Goal: Communication & Community: Answer question/provide support

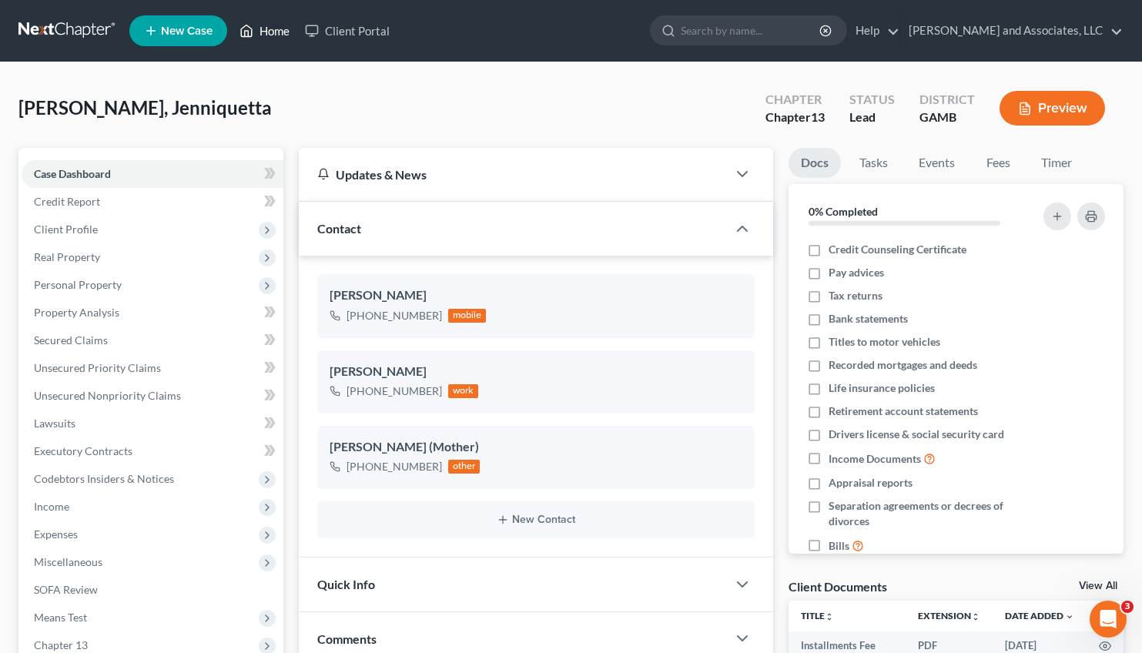
click at [270, 27] on link "Home" at bounding box center [264, 31] width 65 height 28
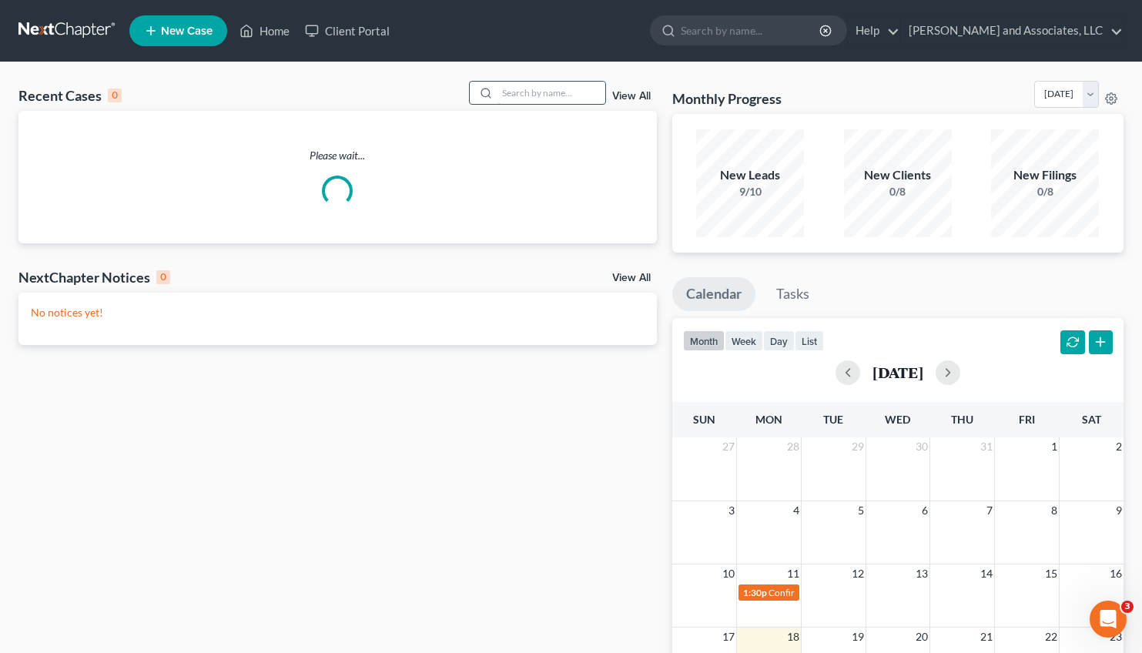
click at [502, 89] on input "search" at bounding box center [552, 93] width 108 height 22
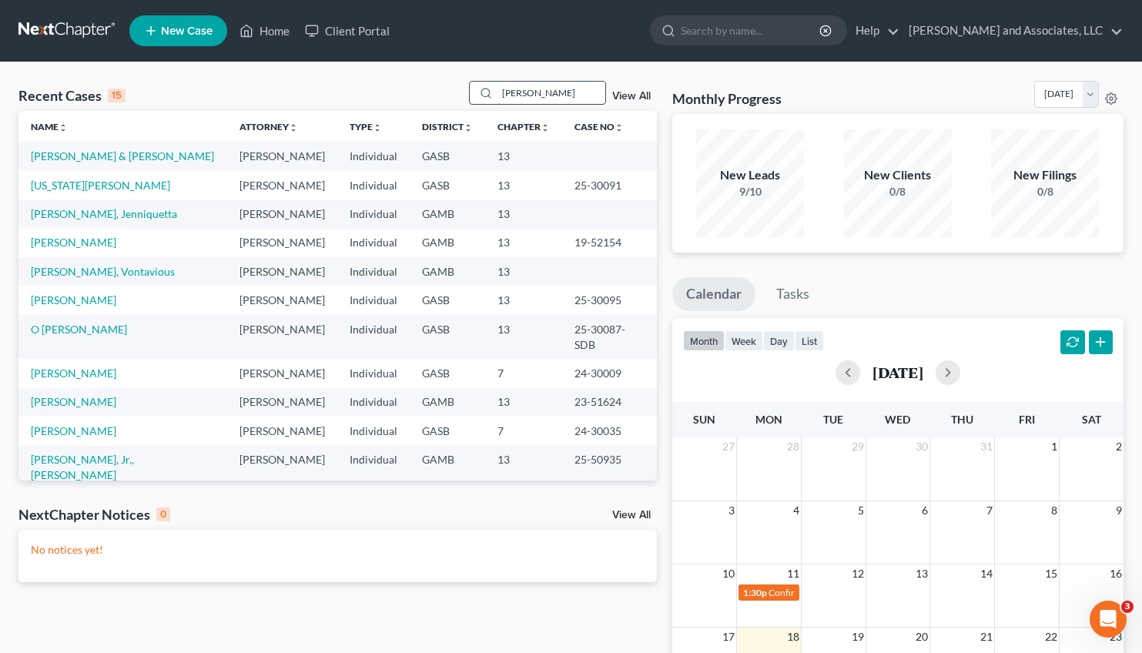
type input "[PERSON_NAME]"
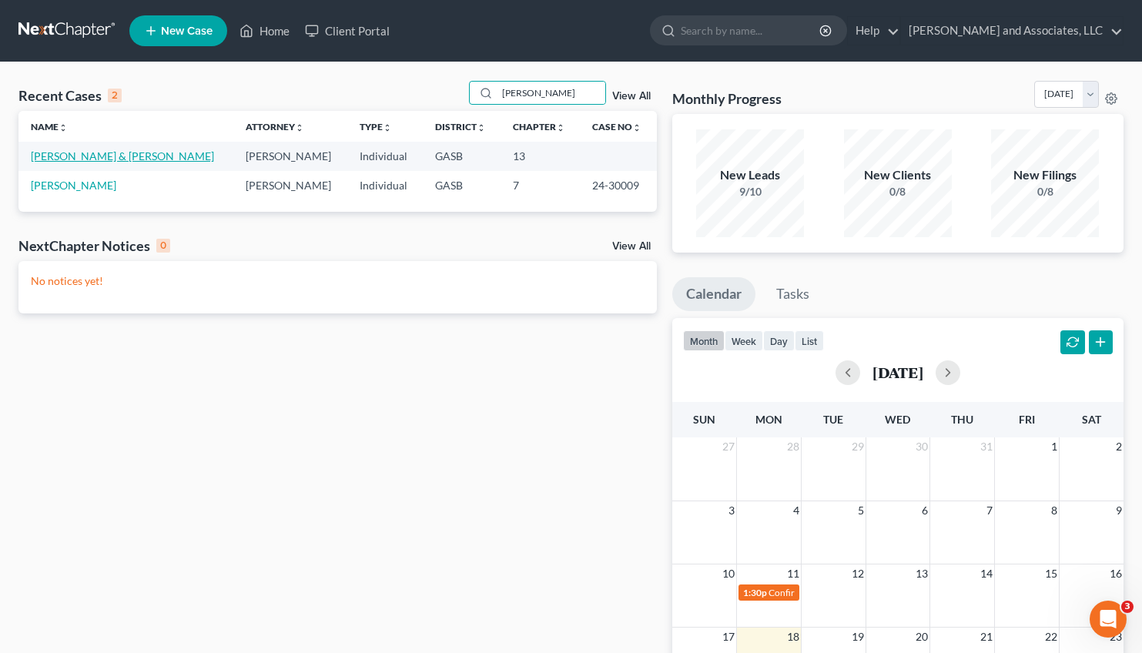
click at [103, 153] on link "[PERSON_NAME] & [PERSON_NAME]" at bounding box center [122, 155] width 183 height 13
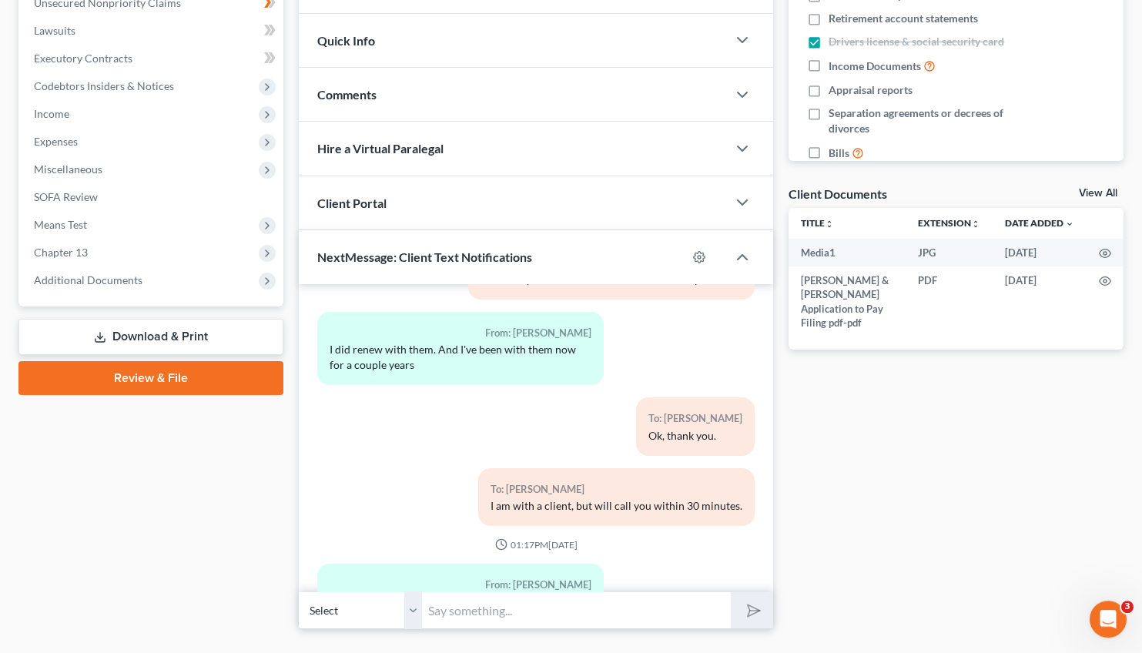
scroll to position [427, 0]
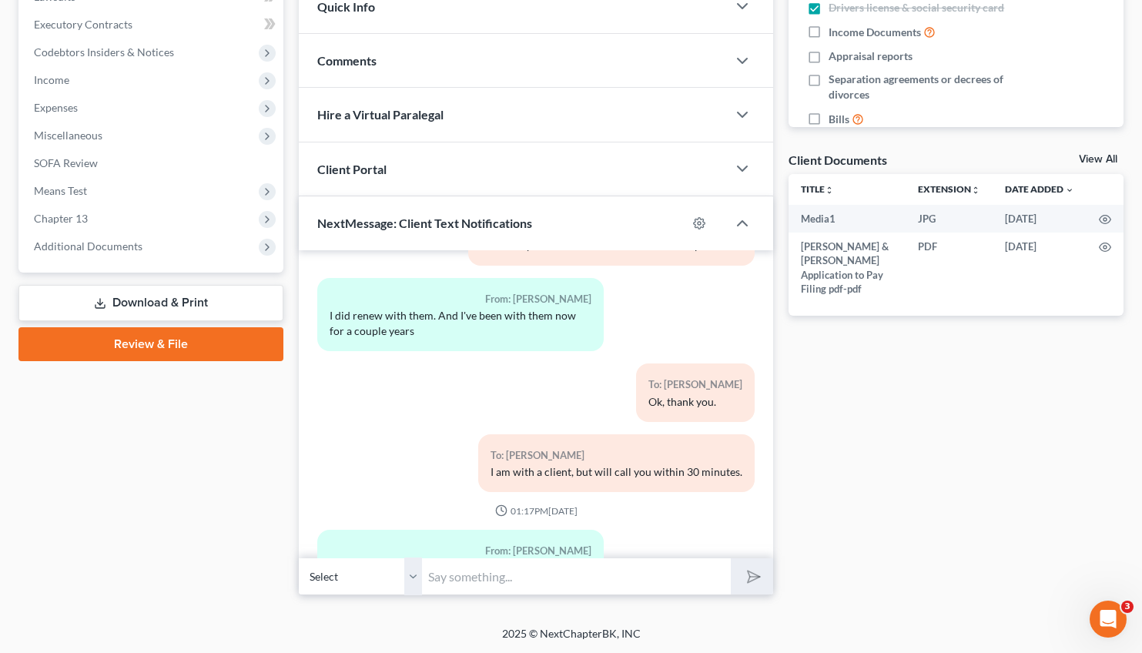
click at [502, 579] on input "text" at bounding box center [576, 577] width 309 height 38
click at [299, 558] on select "Select [PHONE_NUMBER] - [PERSON_NAME]" at bounding box center [360, 577] width 123 height 38
click at [449, 572] on input "text" at bounding box center [576, 577] width 309 height 38
type input "[PERSON_NAME], Please click on the link and tell us what type of vehicles does …"
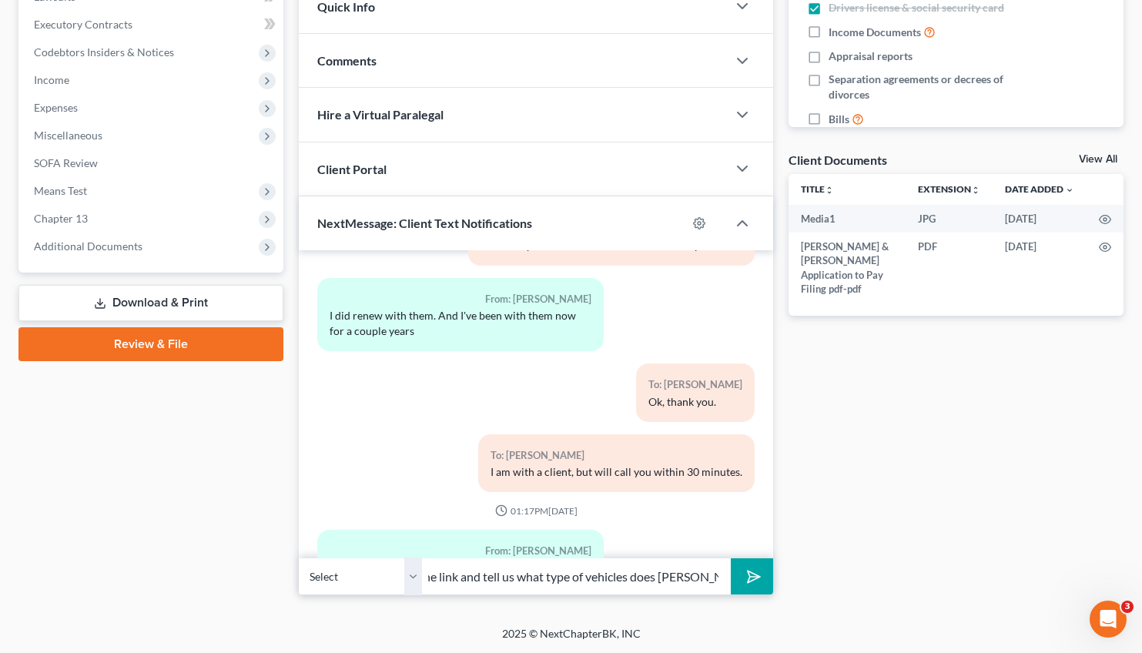
click at [753, 584] on icon "submit" at bounding box center [751, 577] width 22 height 22
click at [470, 577] on input "text" at bounding box center [576, 577] width 309 height 38
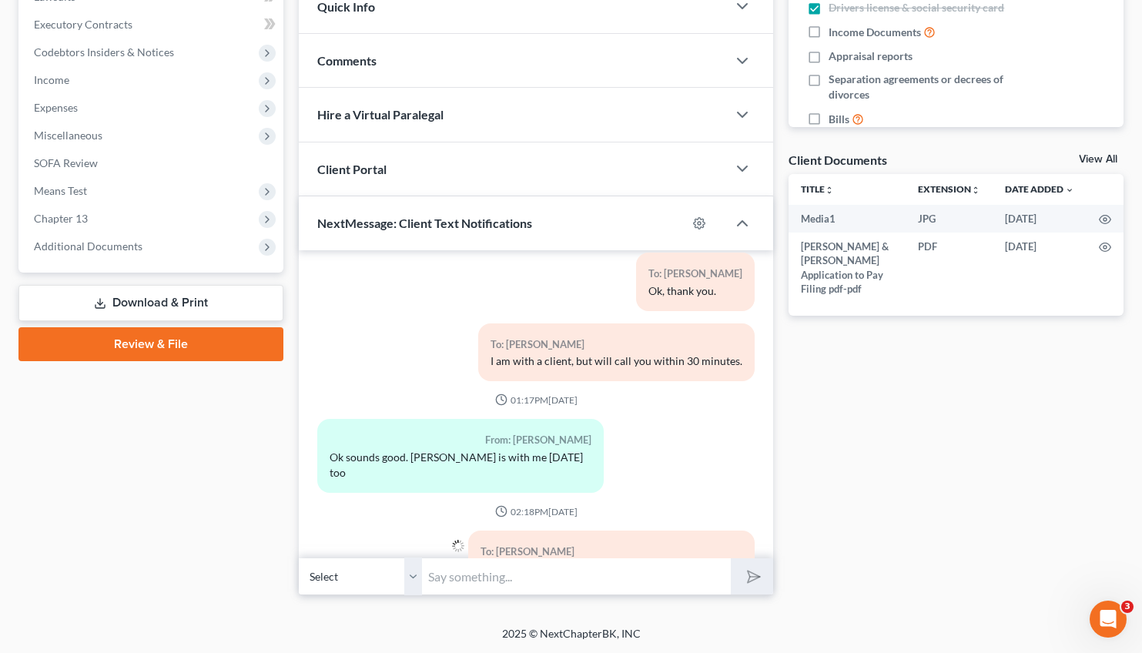
paste input "[URL][DOMAIN_NAME]"
type input "[URL][DOMAIN_NAME]"
click at [743, 574] on icon "submit" at bounding box center [751, 577] width 22 height 22
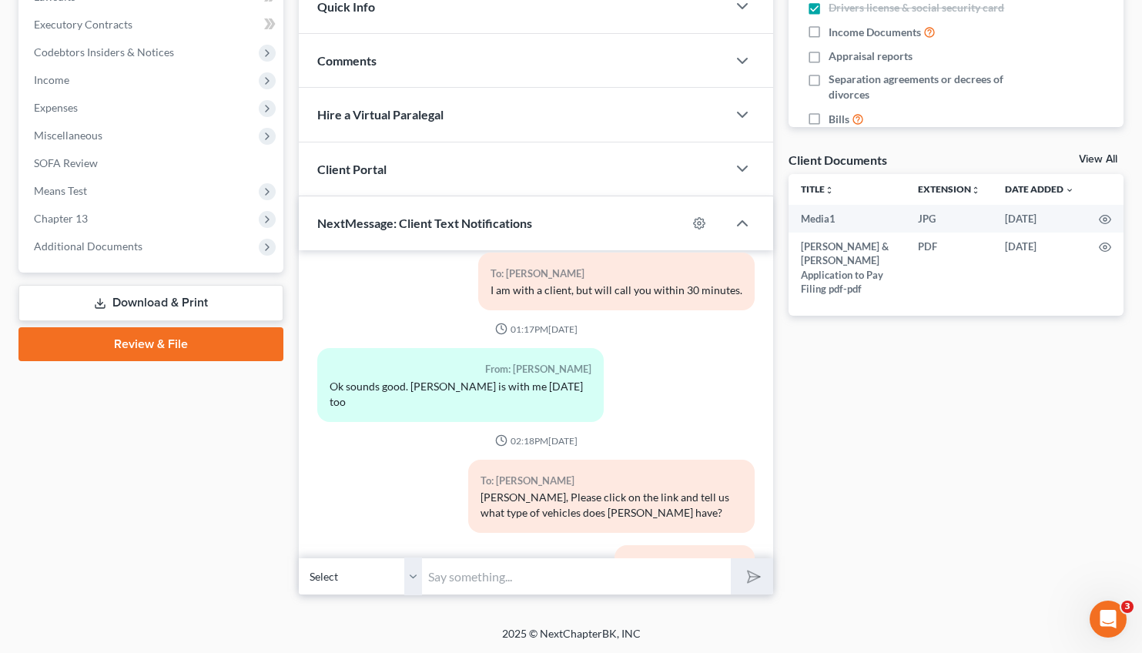
click at [470, 576] on input "text" at bounding box center [576, 577] width 309 height 38
paste input "[URL][DOMAIN_NAME]"
type input "[URL][DOMAIN_NAME]"
click at [753, 577] on icon "submit" at bounding box center [751, 577] width 22 height 22
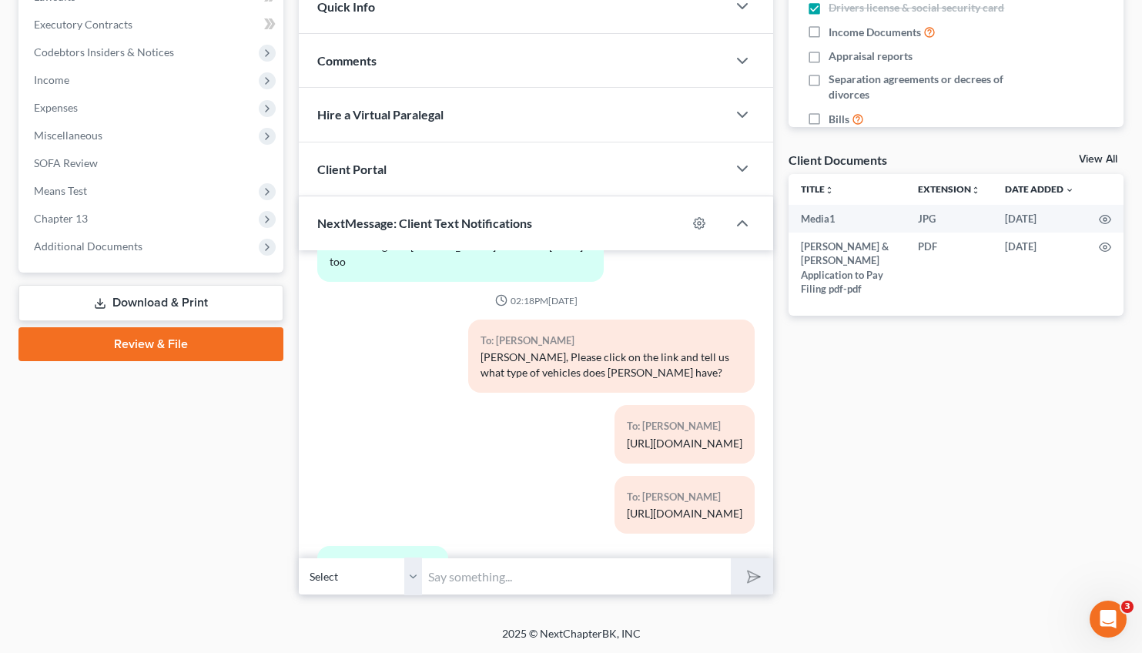
scroll to position [6301, 0]
